Goal: Navigation & Orientation: Find specific page/section

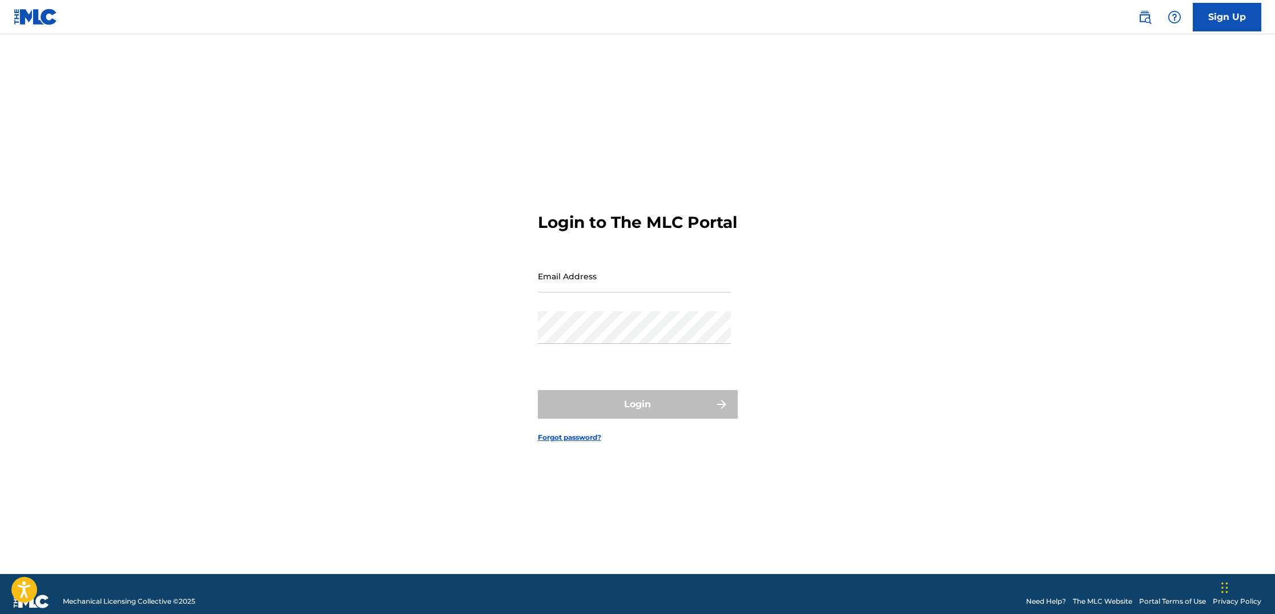
click at [642, 292] on input "Email Address" at bounding box center [634, 276] width 193 height 33
type input "[EMAIL_ADDRESS][DOMAIN_NAME]"
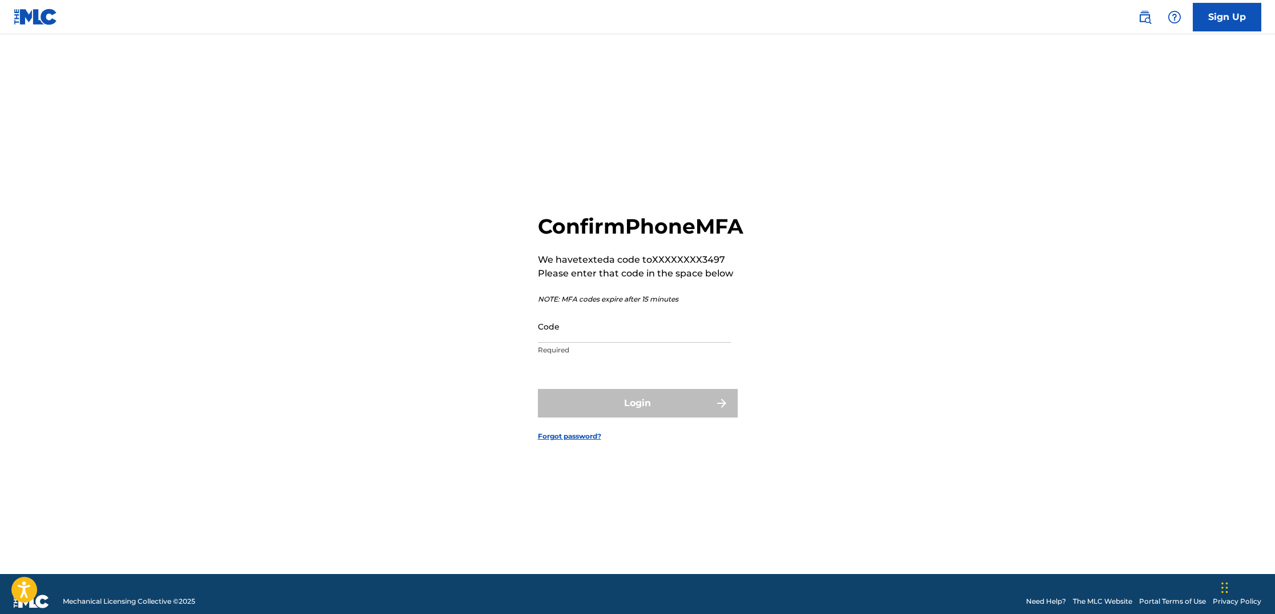
click at [609, 342] on input "Code" at bounding box center [634, 326] width 193 height 33
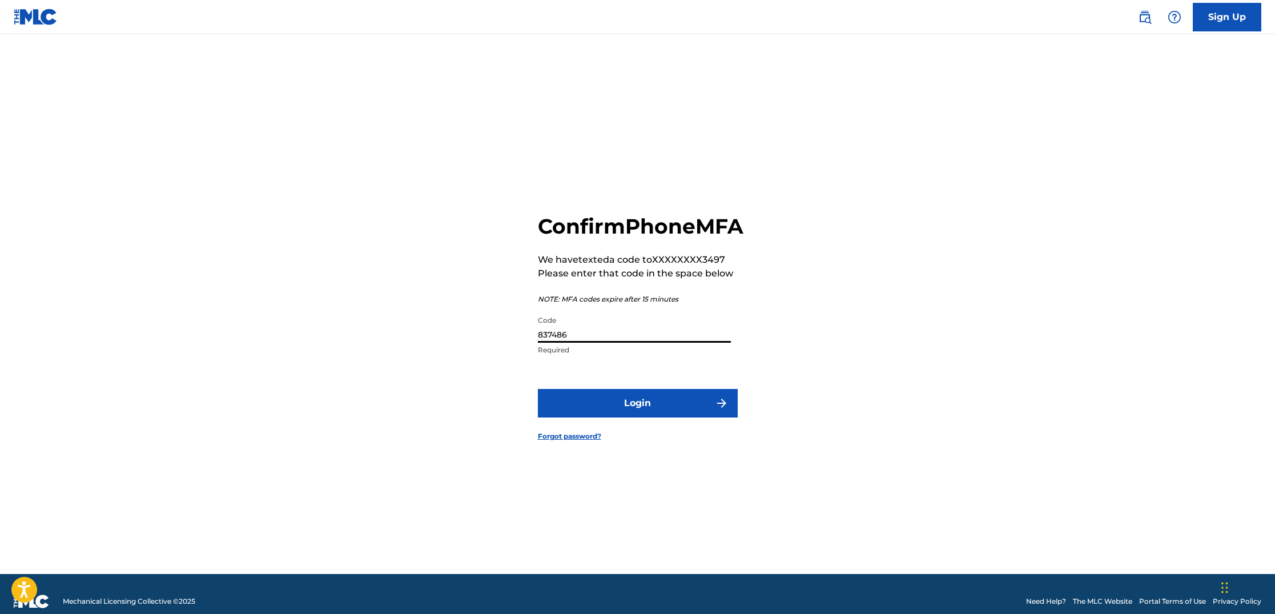
type input "837486"
click at [637, 416] on button "Login" at bounding box center [638, 403] width 200 height 29
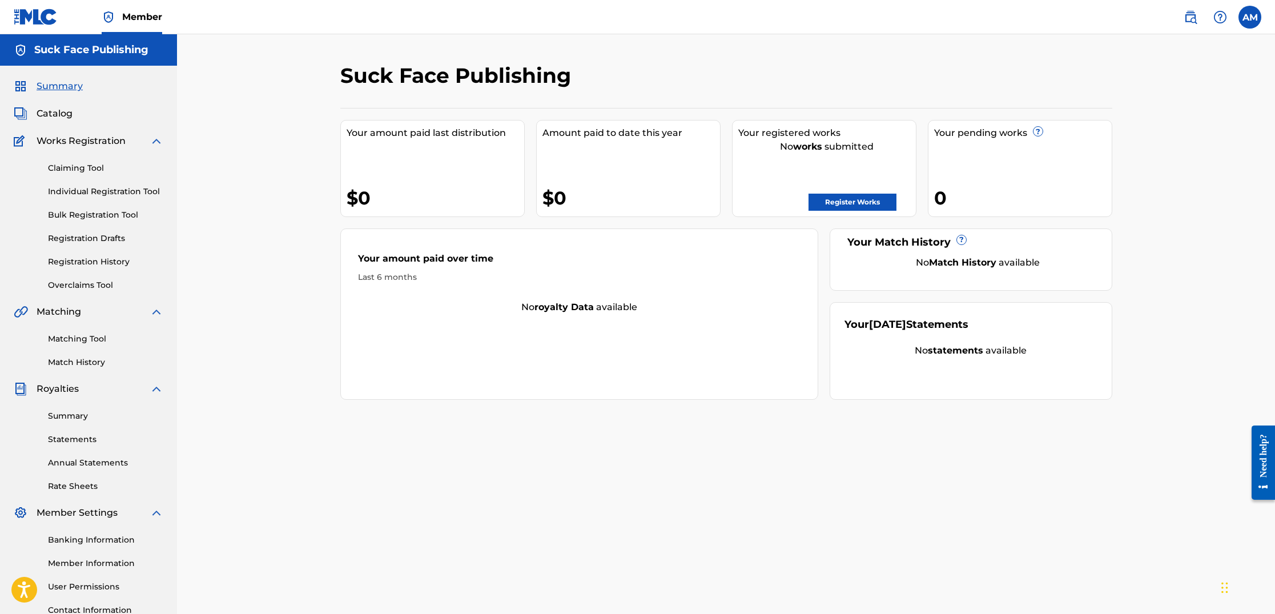
click at [55, 112] on span "Catalog" at bounding box center [55, 114] width 36 height 14
